Goal: Task Accomplishment & Management: Manage account settings

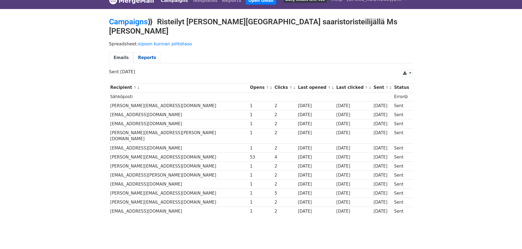
click at [138, 52] on link "Reports" at bounding box center [146, 57] width 27 height 11
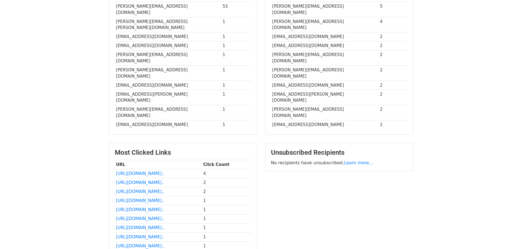
scroll to position [183, 0]
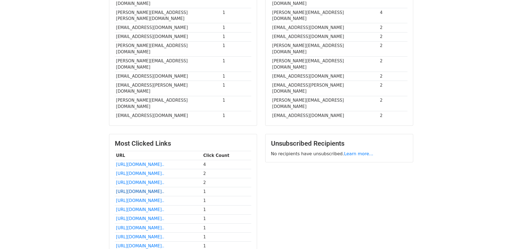
click at [138, 190] on link "https://www.instagram.com/n..." at bounding box center [140, 192] width 48 height 5
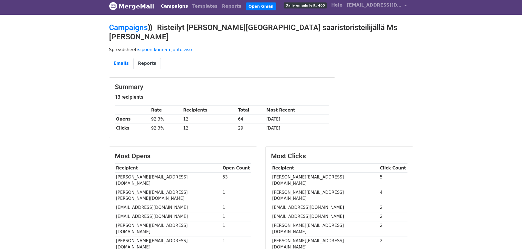
scroll to position [0, 0]
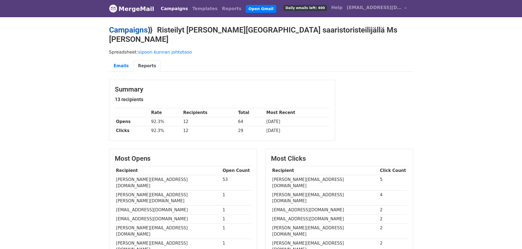
click at [137, 30] on link "Campaigns" at bounding box center [128, 29] width 39 height 9
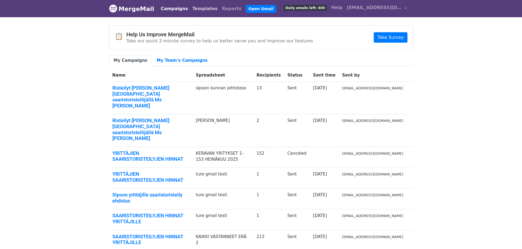
drag, startPoint x: 194, startPoint y: 9, endPoint x: 191, endPoint y: 10, distance: 2.9
click at [194, 9] on link "Templates" at bounding box center [205, 8] width 30 height 11
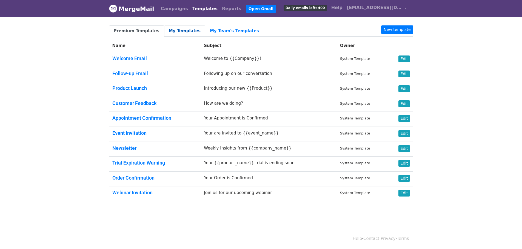
click at [182, 31] on link "My Templates" at bounding box center [184, 30] width 41 height 11
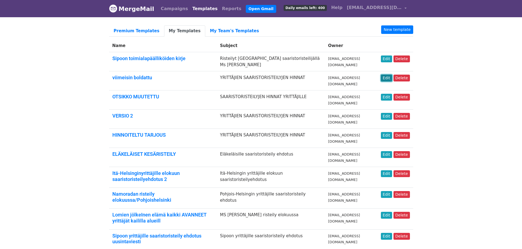
click at [388, 78] on link "Edit" at bounding box center [386, 78] width 11 height 7
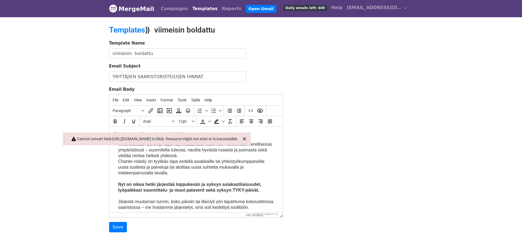
click at [335, 193] on div "Template Name viimeisin boldattu Email Subject YRITTÄJIEN SAARISTORISTEILYJEN H…" at bounding box center [261, 136] width 312 height 193
click at [248, 138] on icon "Close" at bounding box center [244, 139] width 7 height 7
click at [247, 138] on icon "Close" at bounding box center [244, 139] width 7 height 7
click at [248, 139] on button "button" at bounding box center [242, 138] width 9 height 9
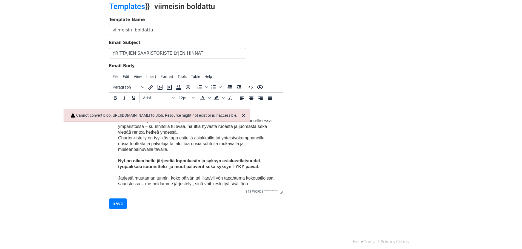
scroll to position [28, 0]
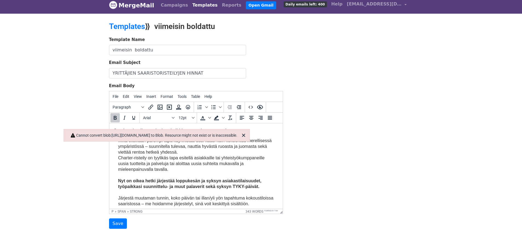
scroll to position [0, 0]
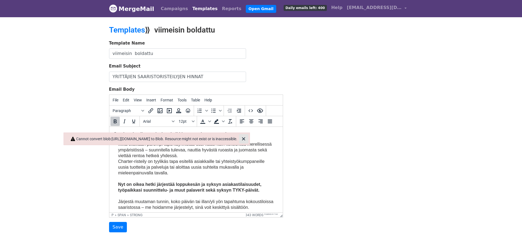
click at [247, 140] on icon "Close" at bounding box center [243, 139] width 7 height 7
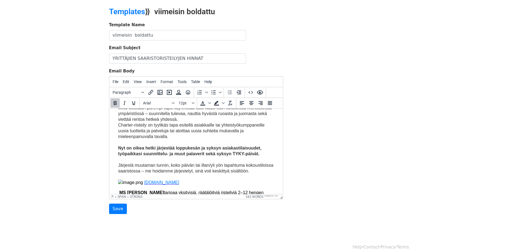
scroll to position [18, 0]
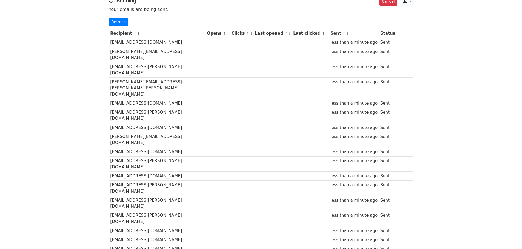
scroll to position [55, 0]
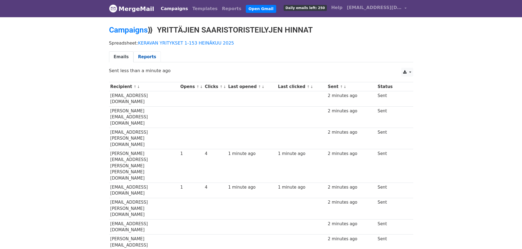
click at [144, 56] on link "Reports" at bounding box center [146, 56] width 27 height 11
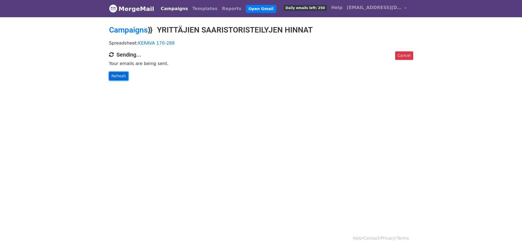
click at [121, 76] on link "Refresh" at bounding box center [118, 76] width 19 height 8
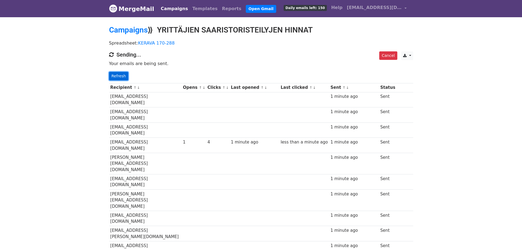
click at [120, 75] on link "Refresh" at bounding box center [118, 76] width 19 height 8
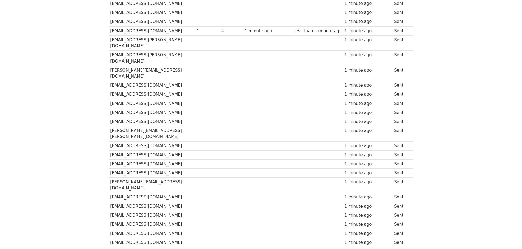
scroll to position [723, 0]
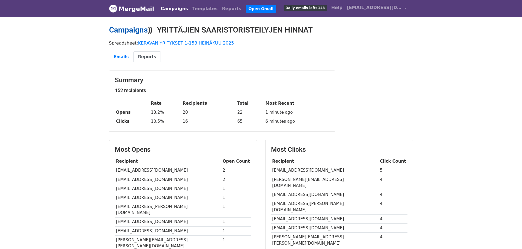
click at [125, 28] on link "Campaigns" at bounding box center [128, 29] width 39 height 9
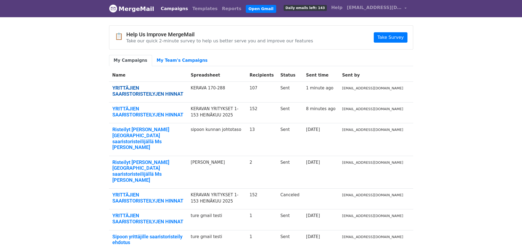
click at [177, 89] on link "YRITTÄJIEN SAARISTORISTEILYJEN HINNAT" at bounding box center [148, 91] width 72 height 12
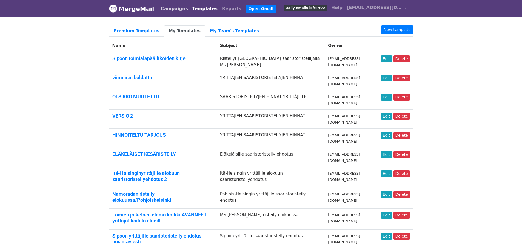
click at [174, 8] on link "Campaigns" at bounding box center [174, 8] width 31 height 11
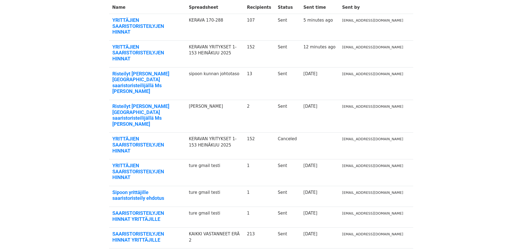
scroll to position [82, 0]
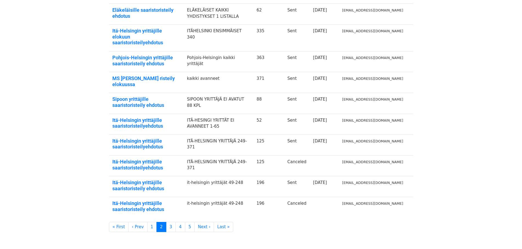
scroll to position [92, 0]
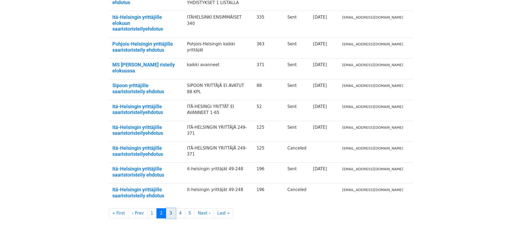
click at [167, 209] on link "3" at bounding box center [171, 214] width 10 height 10
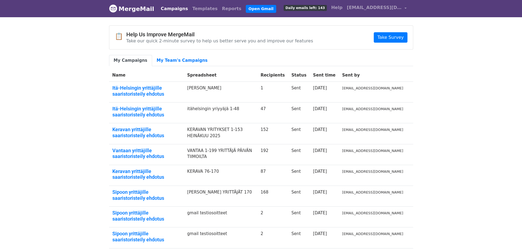
click at [505, 136] on body "MergeMail Campaigns Templates Reports Open Gmail Daily emails left: 143 Help na…" at bounding box center [261, 163] width 522 height 327
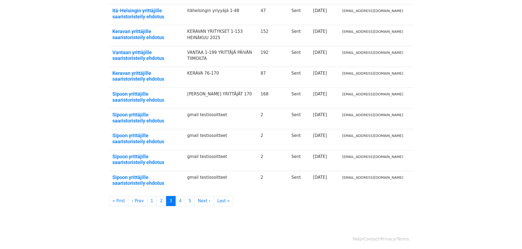
scroll to position [99, 0]
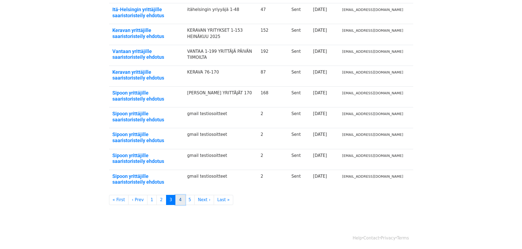
click at [176, 199] on link "4" at bounding box center [180, 200] width 10 height 10
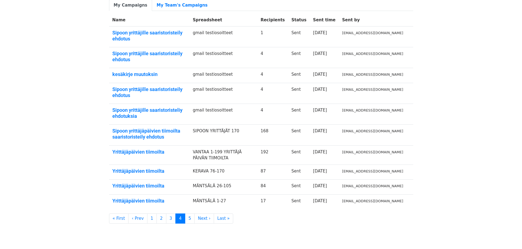
scroll to position [56, 0]
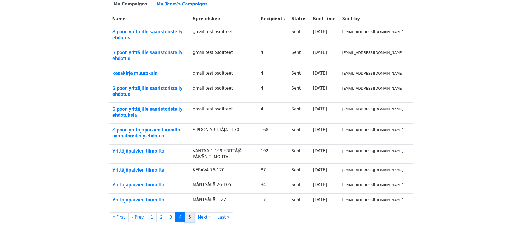
click at [186, 213] on link "5" at bounding box center [190, 218] width 10 height 10
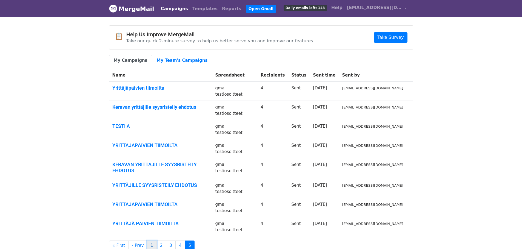
click at [147, 241] on link "1" at bounding box center [152, 246] width 10 height 10
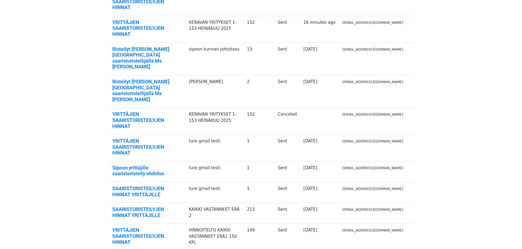
scroll to position [99, 0]
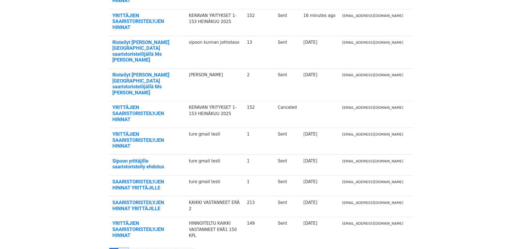
click at [123, 248] on link "2" at bounding box center [123, 253] width 10 height 10
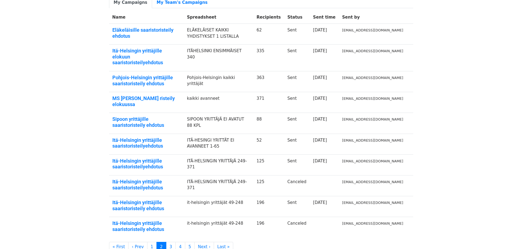
scroll to position [64, 0]
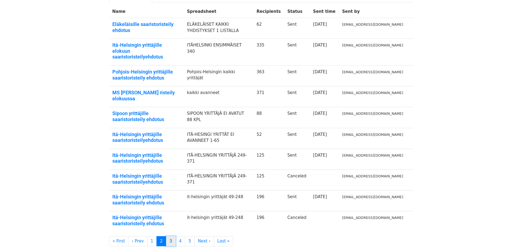
click at [166, 237] on link "3" at bounding box center [171, 242] width 10 height 10
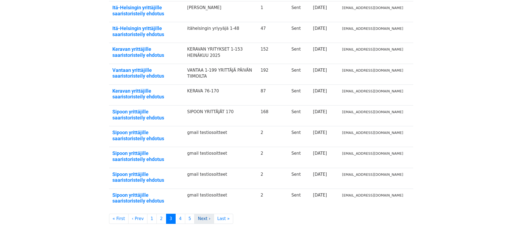
scroll to position [82, 0]
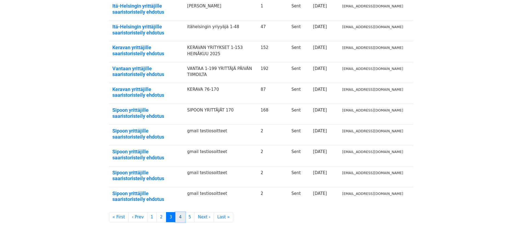
click at [175, 217] on link "4" at bounding box center [180, 218] width 10 height 10
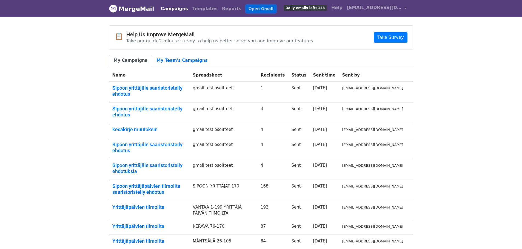
click at [246, 8] on link "Open Gmail" at bounding box center [261, 9] width 30 height 8
click at [246, 9] on link "Open Gmail" at bounding box center [261, 9] width 30 height 8
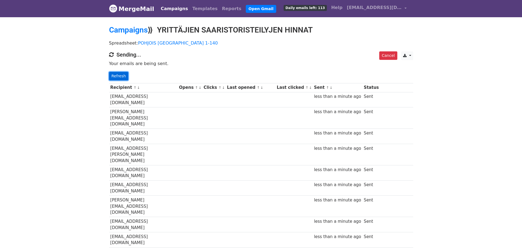
click at [114, 75] on link "Refresh" at bounding box center [118, 76] width 19 height 8
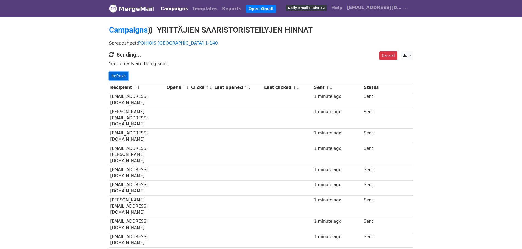
click at [115, 75] on link "Refresh" at bounding box center [118, 76] width 19 height 8
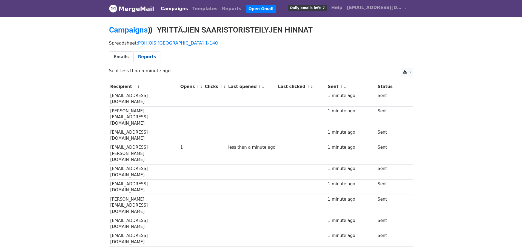
click at [140, 57] on link "Reports" at bounding box center [146, 56] width 27 height 11
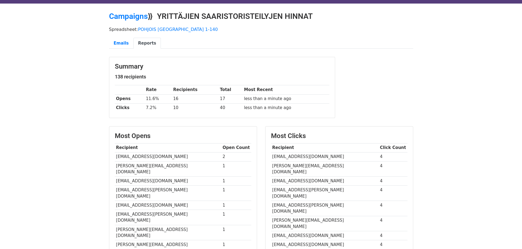
scroll to position [11, 0]
